Goal: Obtain resource: Obtain resource

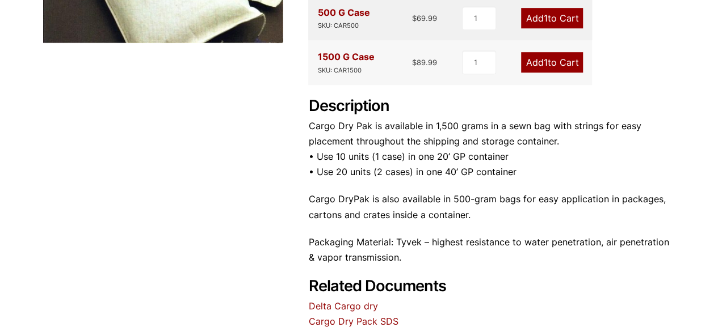
scroll to position [296, 0]
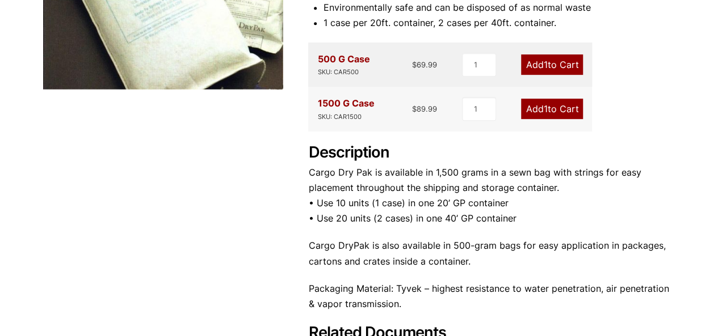
scroll to position [454, 0]
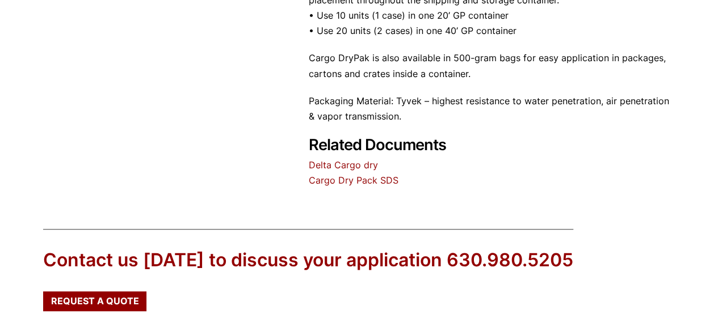
click at [359, 163] on link "Delta Cargo dry" at bounding box center [342, 164] width 69 height 11
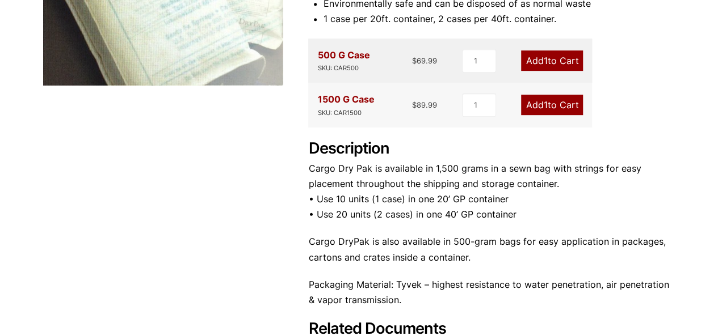
scroll to position [227, 0]
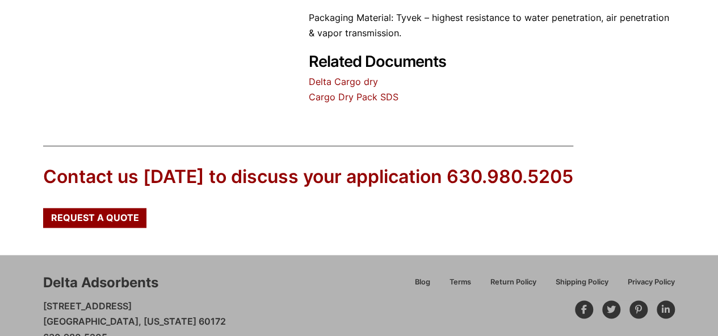
scroll to position [523, 0]
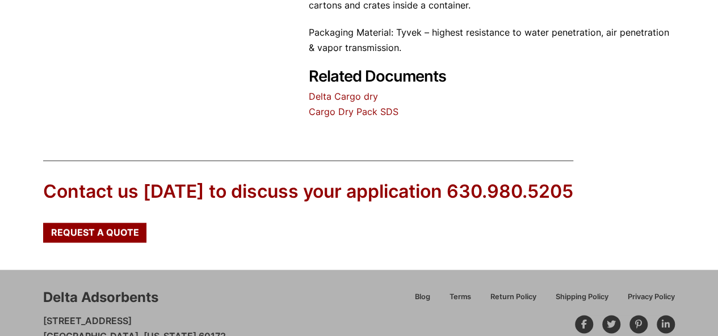
click at [351, 99] on link "Delta Cargo dry" at bounding box center [342, 96] width 69 height 11
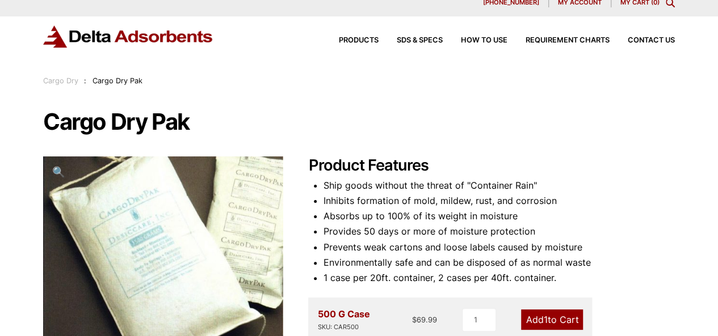
scroll to position [0, 0]
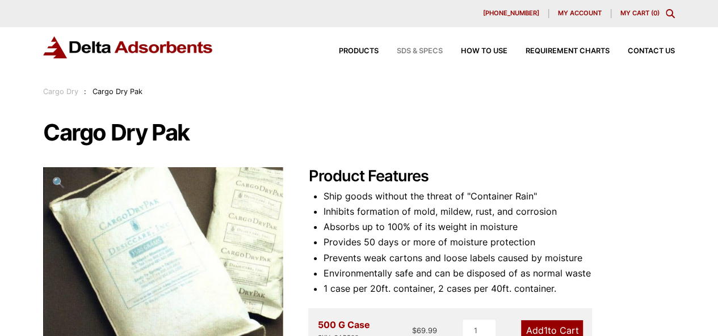
click at [412, 50] on span "SDS & SPECS" at bounding box center [420, 51] width 46 height 7
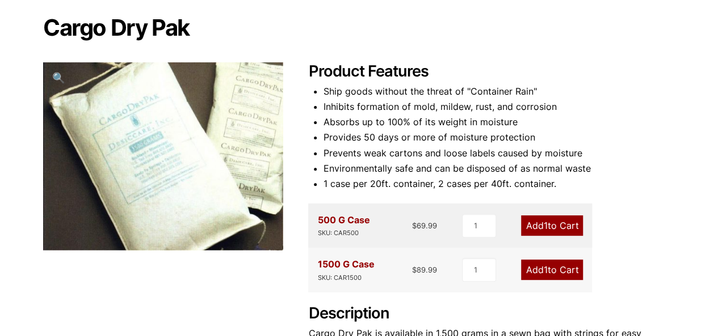
scroll to position [227, 0]
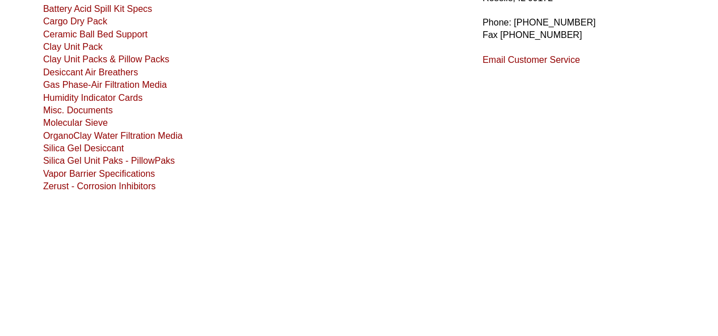
scroll to position [113, 0]
